Goal: Task Accomplishment & Management: Complete application form

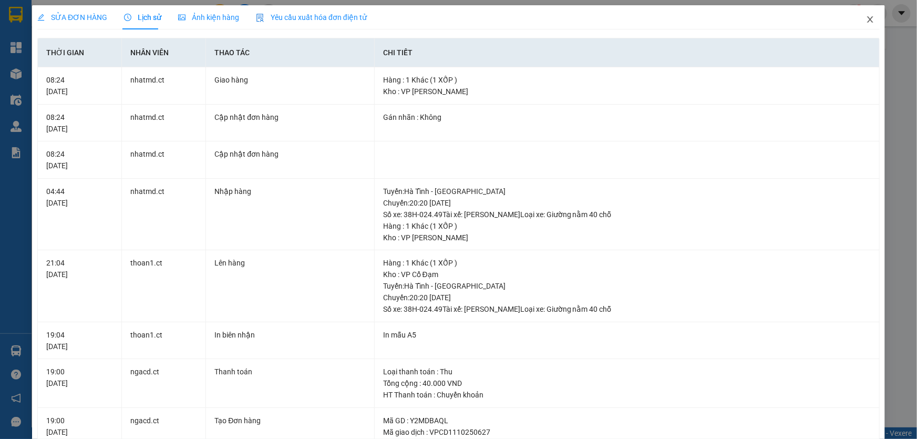
click at [866, 22] on icon "close" at bounding box center [870, 19] width 8 height 8
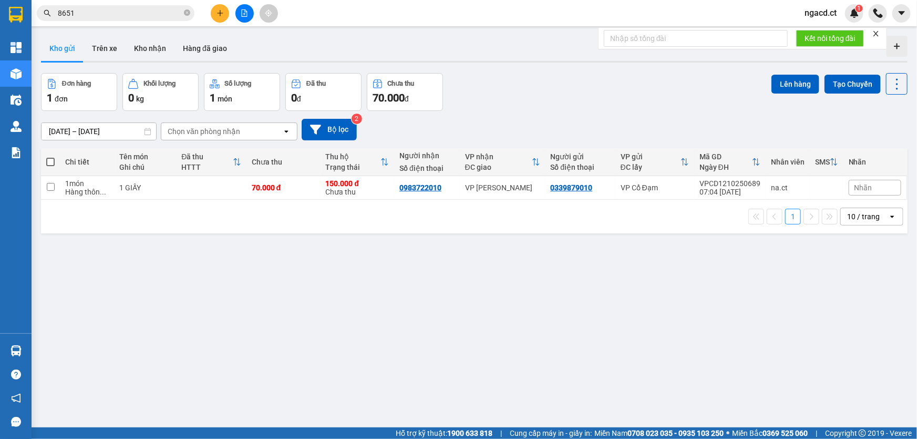
click at [67, 44] on button "Kho gửi" at bounding box center [62, 48] width 43 height 25
click at [215, 16] on button at bounding box center [220, 13] width 18 height 18
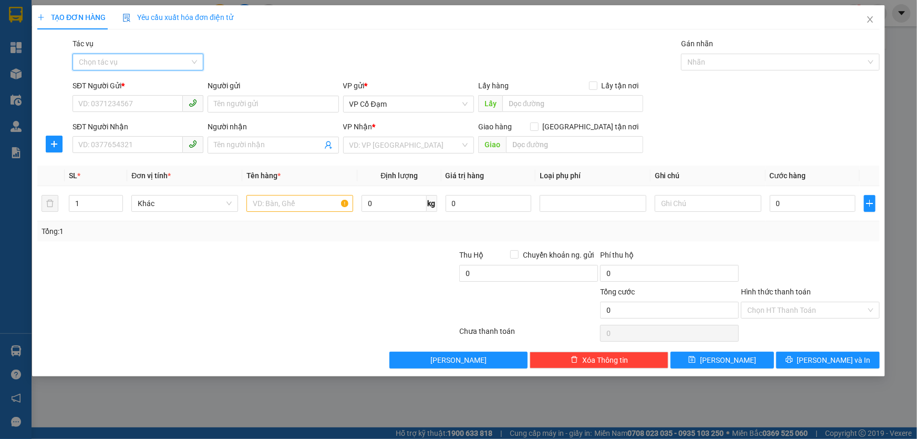
click at [158, 63] on input "Tác vụ" at bounding box center [134, 62] width 111 height 16
click at [153, 87] on div "Nhập hàng lên xe" at bounding box center [138, 83] width 118 height 12
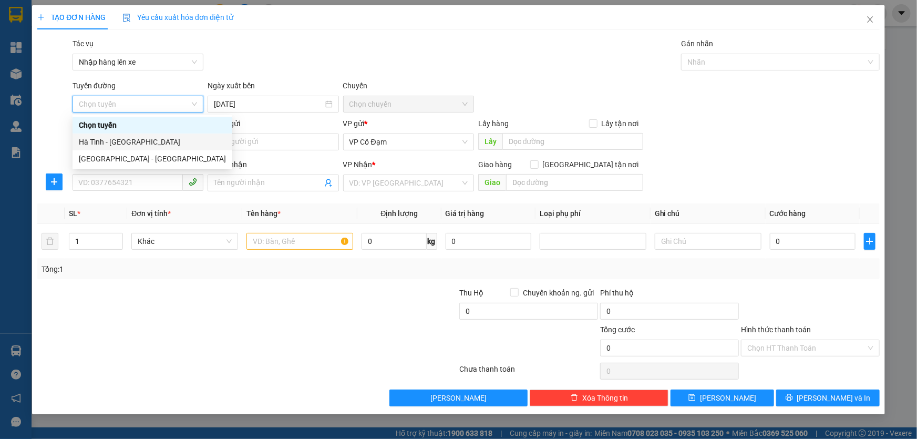
click at [141, 142] on div "Hà Tĩnh - [GEOGRAPHIC_DATA]" at bounding box center [152, 142] width 147 height 12
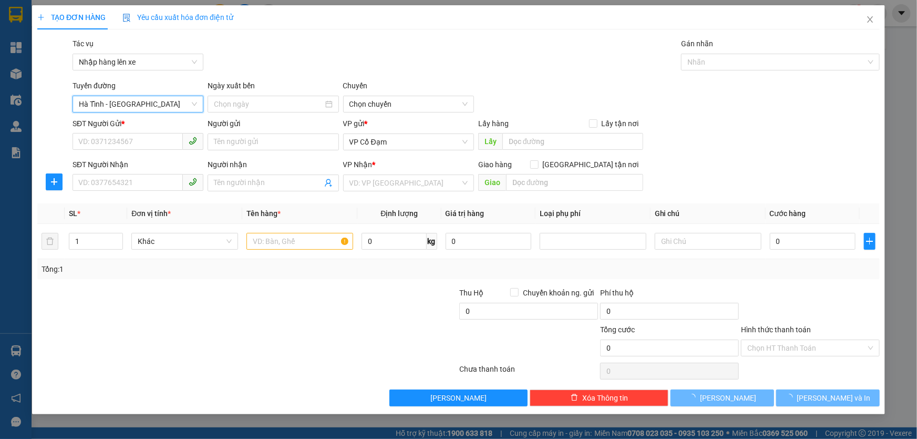
type input "[DATE]"
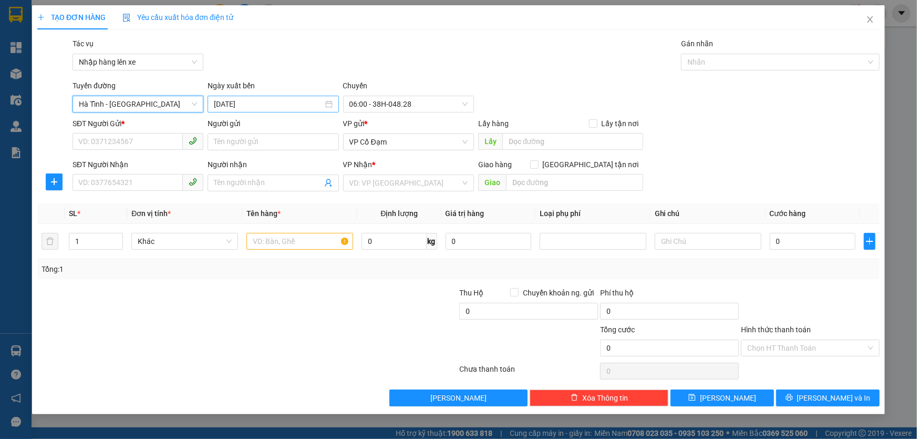
click at [264, 105] on input "[DATE]" at bounding box center [268, 104] width 109 height 12
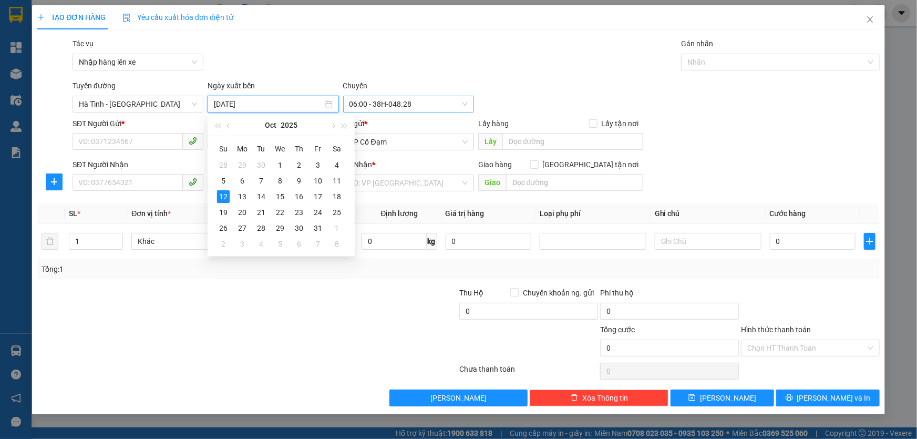
click at [384, 104] on span "06:00 - 38H-048.28" at bounding box center [408, 104] width 118 height 16
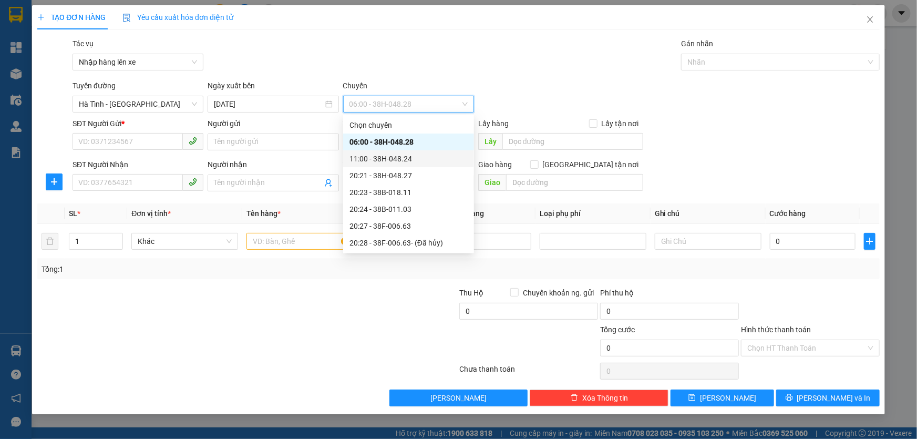
click at [415, 157] on div "11:00 - 38H-048.24" at bounding box center [408, 159] width 118 height 12
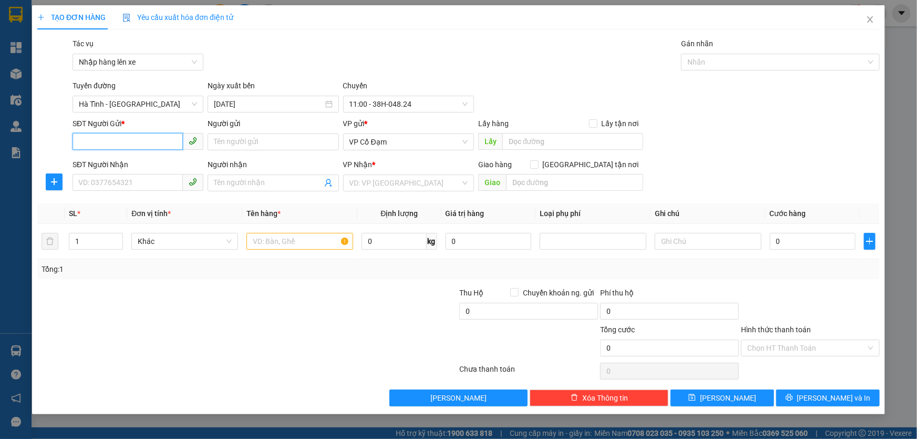
click at [132, 141] on input "SĐT Người Gửi *" at bounding box center [128, 141] width 110 height 17
click at [100, 182] on input "SĐT Người Nhận" at bounding box center [128, 182] width 110 height 17
paste input "0862040852"
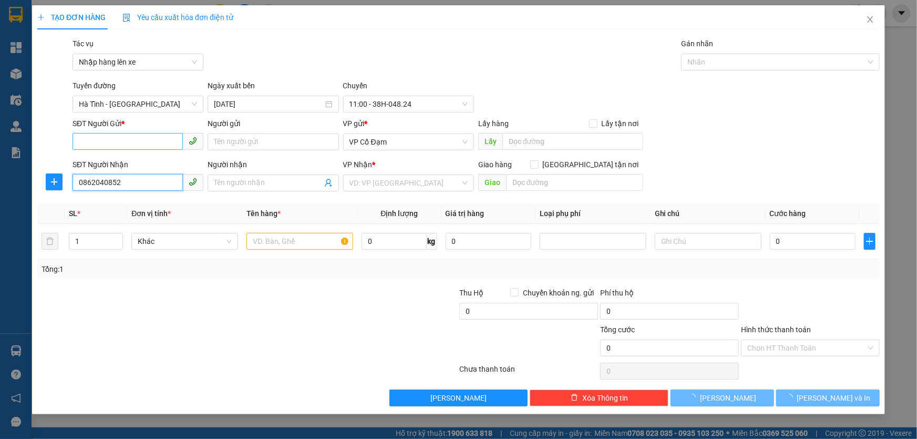
type input "0862040852"
click at [143, 141] on input "SĐT Người Gửi *" at bounding box center [128, 141] width 110 height 17
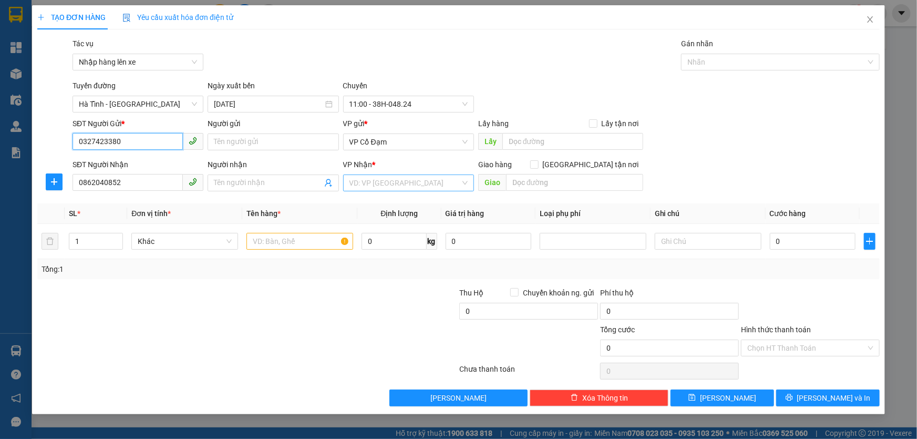
type input "0327423380"
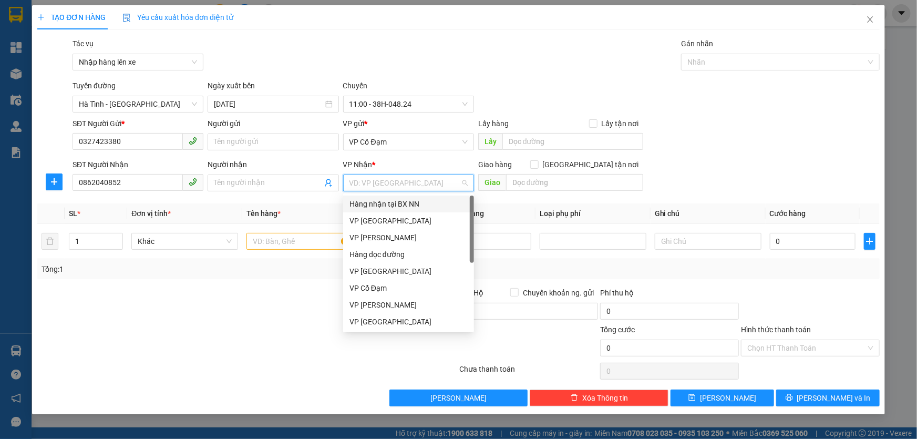
click at [378, 183] on input "search" at bounding box center [404, 183] width 111 height 16
click at [380, 221] on div "VP [GEOGRAPHIC_DATA]" at bounding box center [408, 221] width 118 height 12
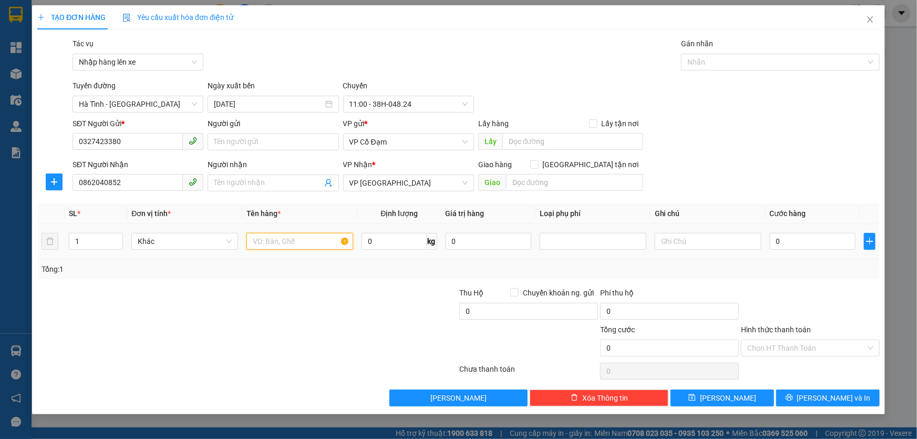
click at [271, 238] on input "text" at bounding box center [299, 241] width 107 height 17
type input "1 XE MÁY SỐ"
click at [803, 235] on input "0" at bounding box center [813, 241] width 86 height 17
type input "2"
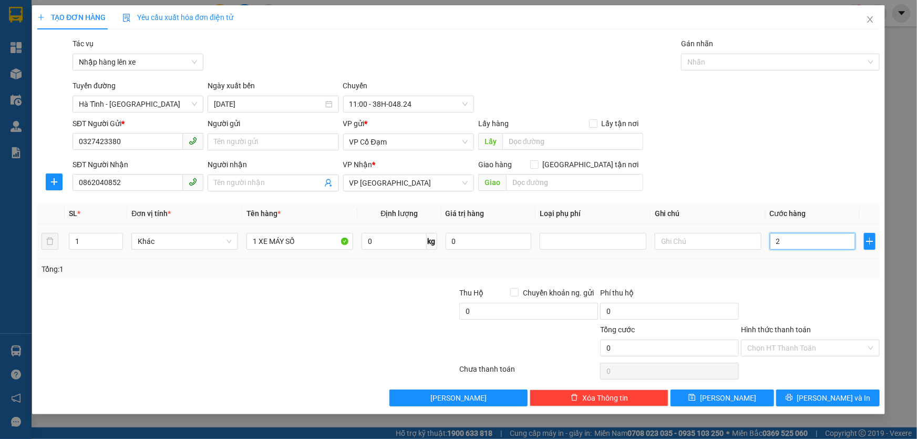
type input "2"
type input "24"
type input "240"
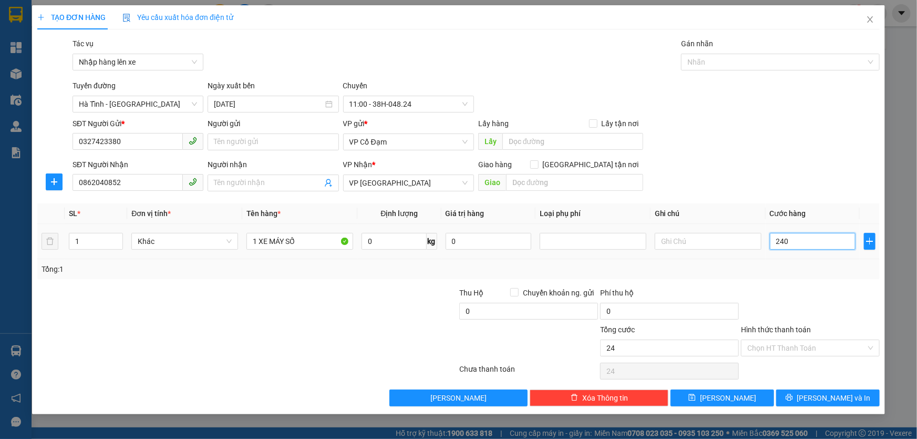
type input "240"
type input "240.000"
click at [661, 348] on input "240.000" at bounding box center [669, 348] width 139 height 17
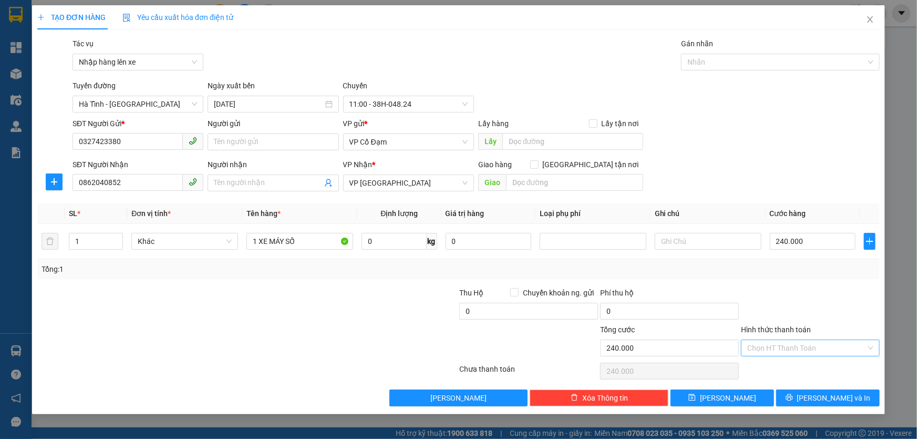
click at [773, 347] on input "Hình thức thanh toán" at bounding box center [806, 348] width 119 height 16
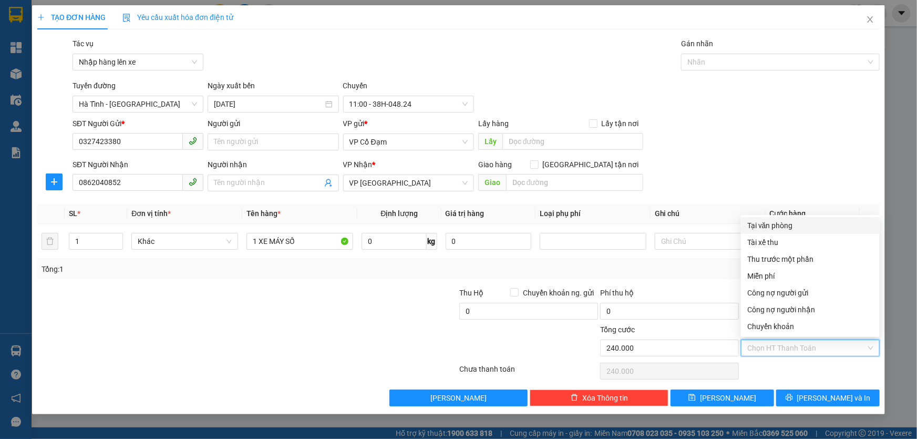
click at [767, 229] on div "Tại văn phòng" at bounding box center [810, 226] width 126 height 12
type input "0"
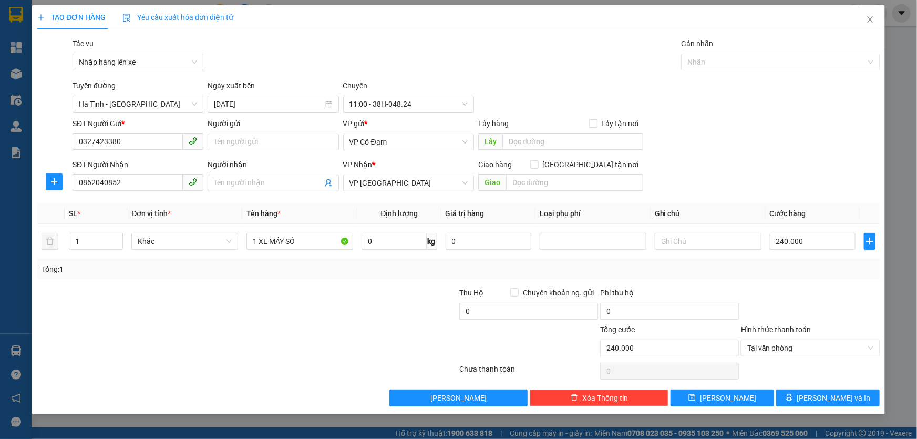
click at [721, 162] on div "SĐT Người Nhận 0862040852 Người nhận Tên người nhận VP Nhận * VP [PERSON_NAME] …" at bounding box center [475, 177] width 811 height 37
click at [124, 142] on input "0327423380" at bounding box center [128, 141] width 110 height 17
click at [608, 90] on div "[GEOGRAPHIC_DATA] - [GEOGRAPHIC_DATA] Ngày xuất bến [DATE] [GEOGRAPHIC_DATA] 11…" at bounding box center [475, 96] width 811 height 33
click at [734, 393] on span "[PERSON_NAME]" at bounding box center [728, 398] width 56 height 12
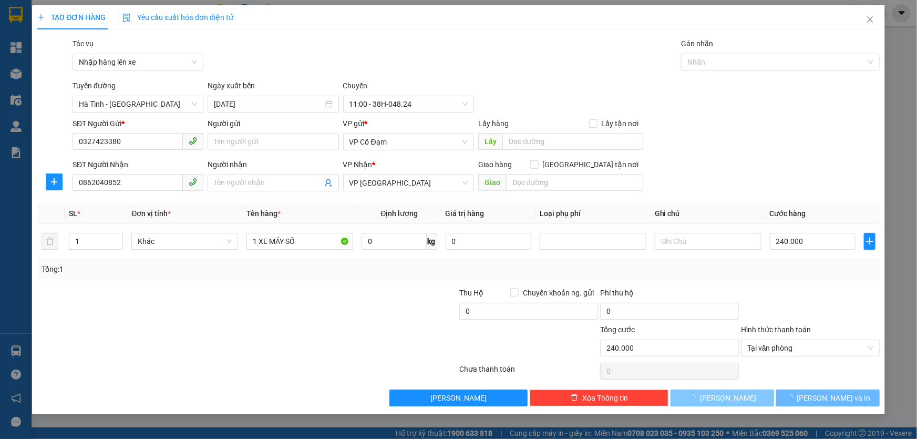
type input "0"
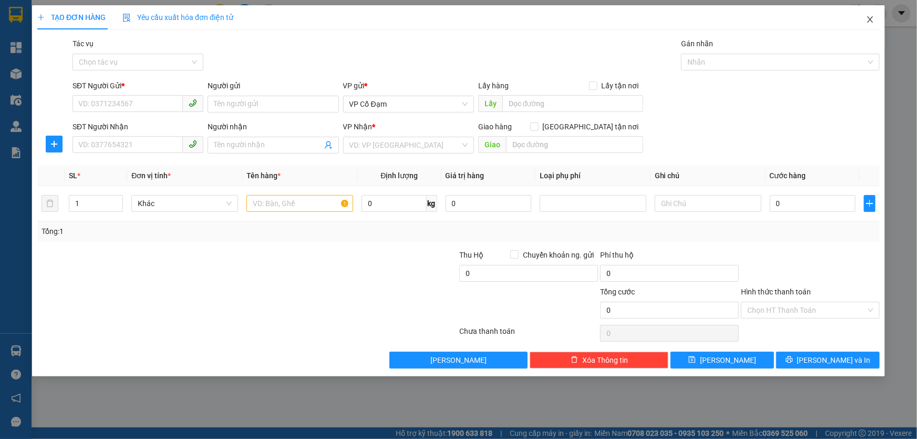
click at [870, 19] on icon "close" at bounding box center [870, 19] width 8 height 8
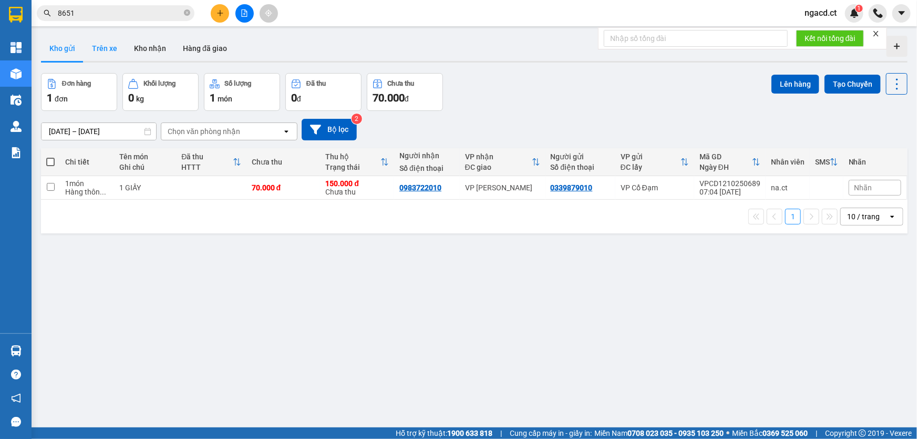
click at [102, 43] on button "Trên xe" at bounding box center [105, 48] width 42 height 25
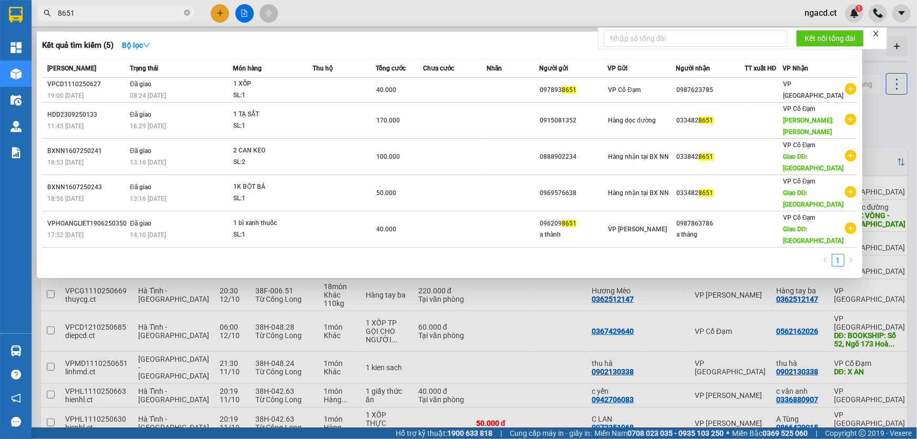
click at [146, 10] on input "8651" at bounding box center [120, 13] width 124 height 12
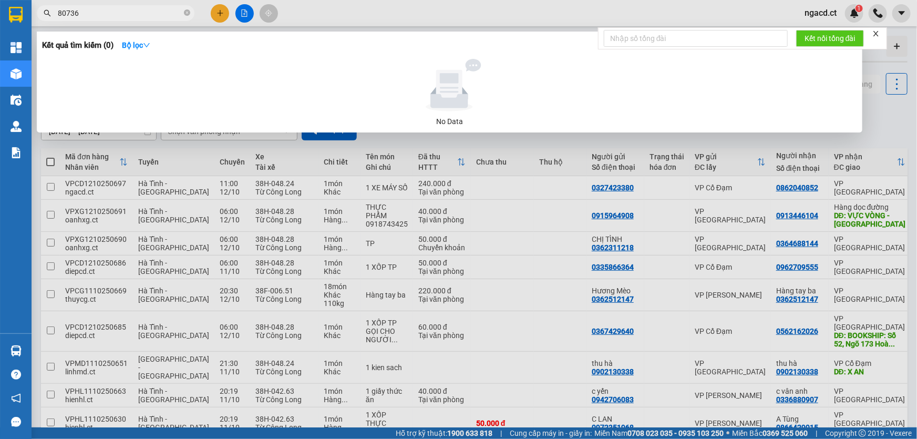
click at [60, 10] on input "80736" at bounding box center [120, 13] width 124 height 12
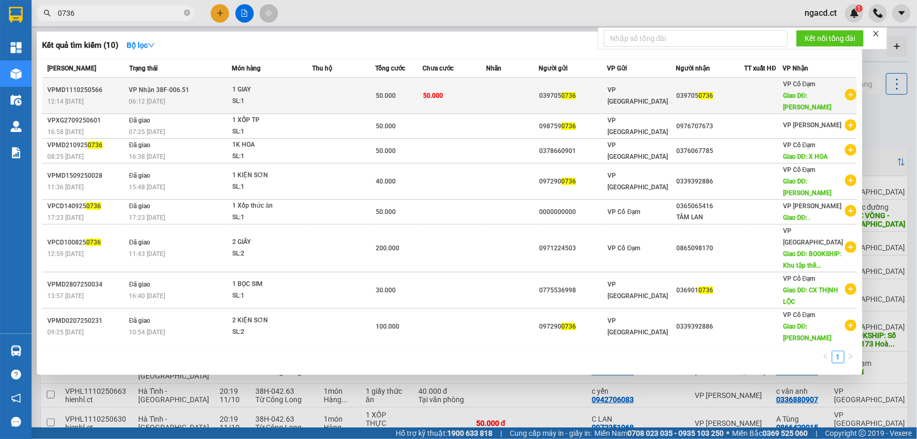
type input "0736"
click at [285, 98] on div "SL: 1" at bounding box center [271, 102] width 79 height 12
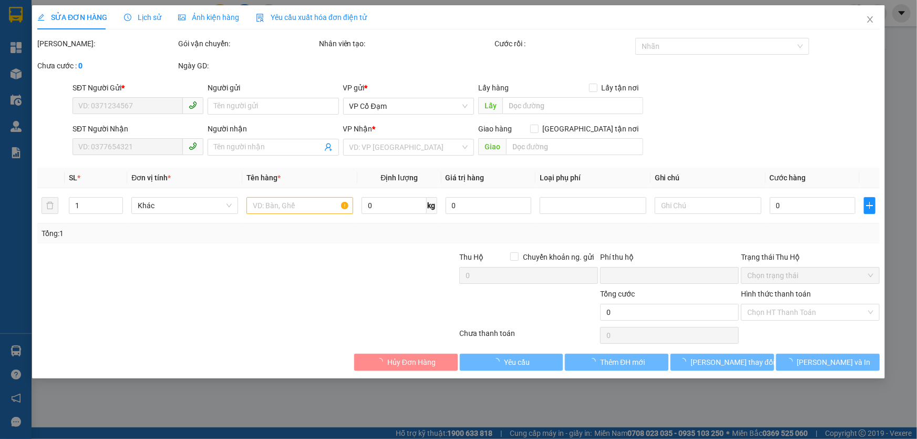
type input "0397050736"
type input "CUONG GIAN"
type input "0"
type input "50.000"
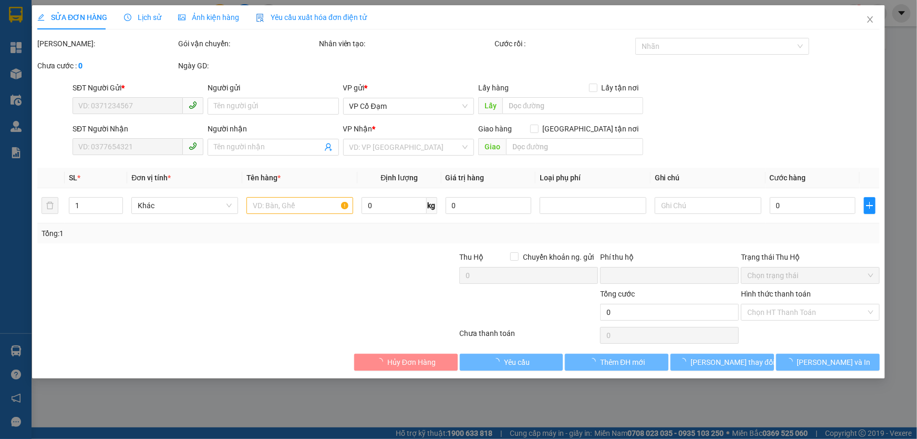
type input "50.000"
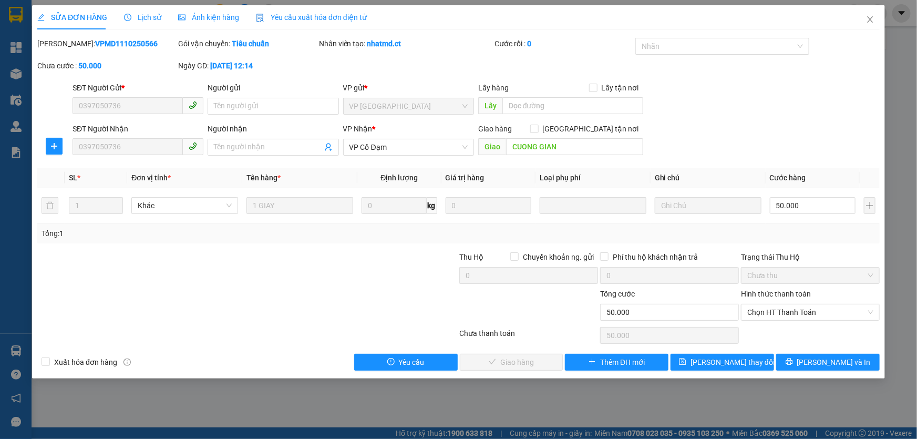
click at [158, 20] on span "Lịch sử" at bounding box center [142, 17] width 37 height 8
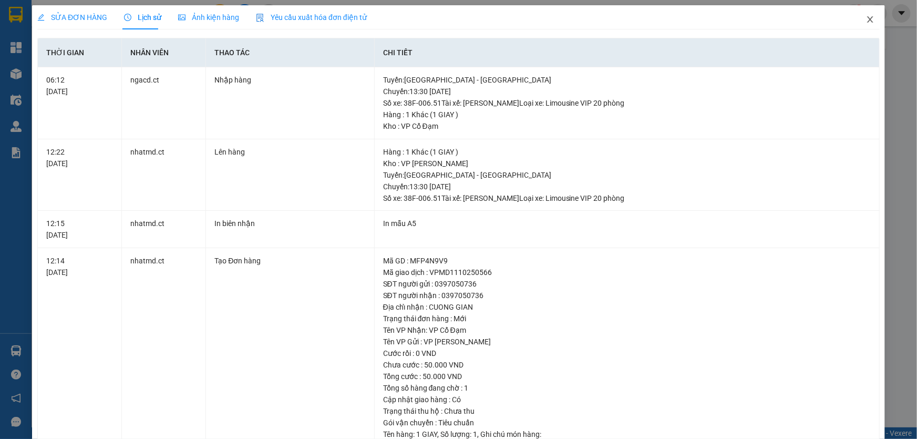
click at [866, 23] on icon "close" at bounding box center [870, 19] width 8 height 8
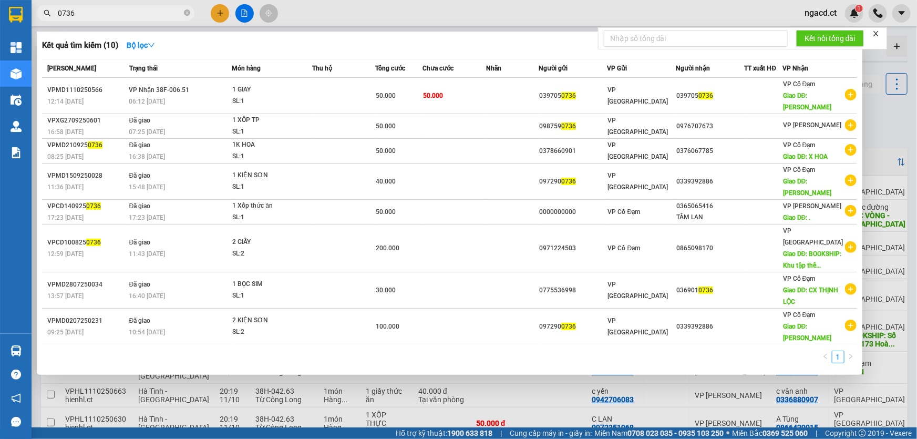
click at [115, 8] on input "0736" at bounding box center [120, 13] width 124 height 12
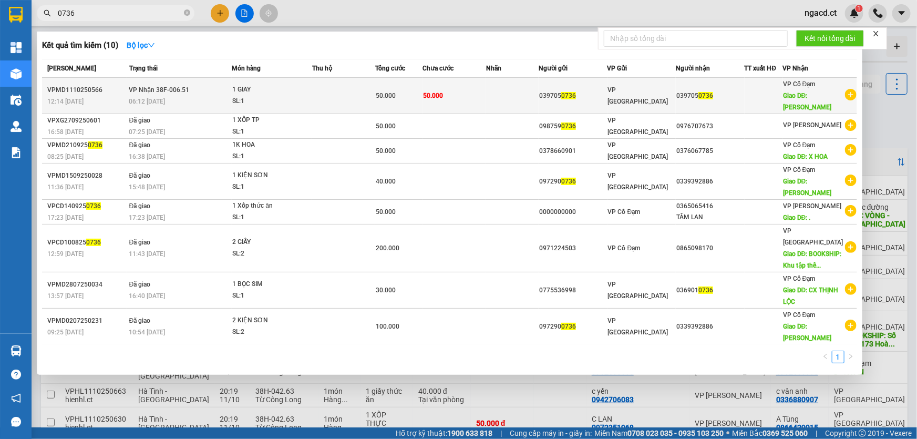
click at [357, 85] on td at bounding box center [343, 96] width 63 height 36
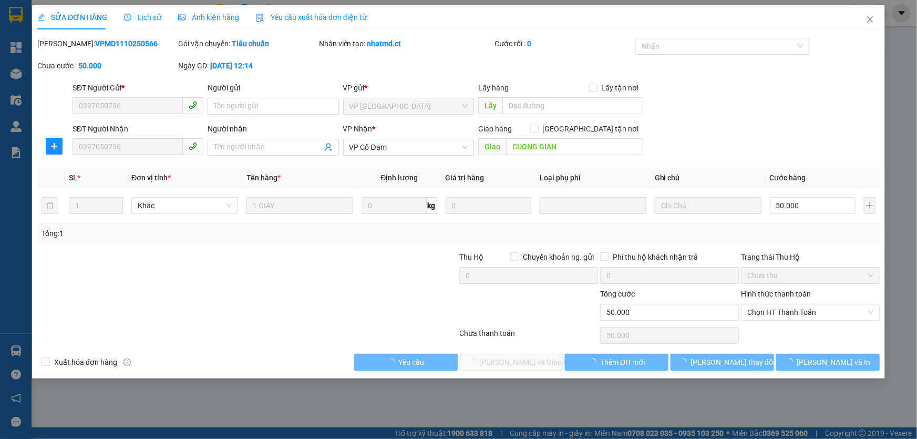
type input "0397050736"
type input "CUONG GIAN"
type input "0"
type input "50.000"
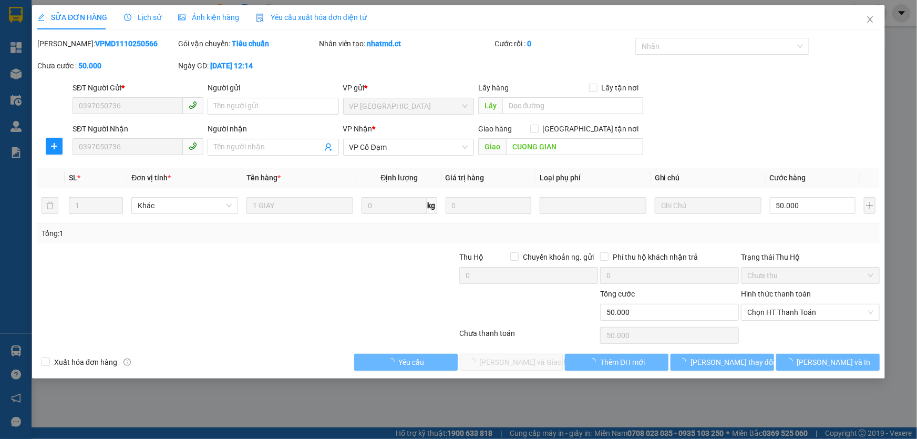
type input "50.000"
